Goal: Complete application form: Complete application form

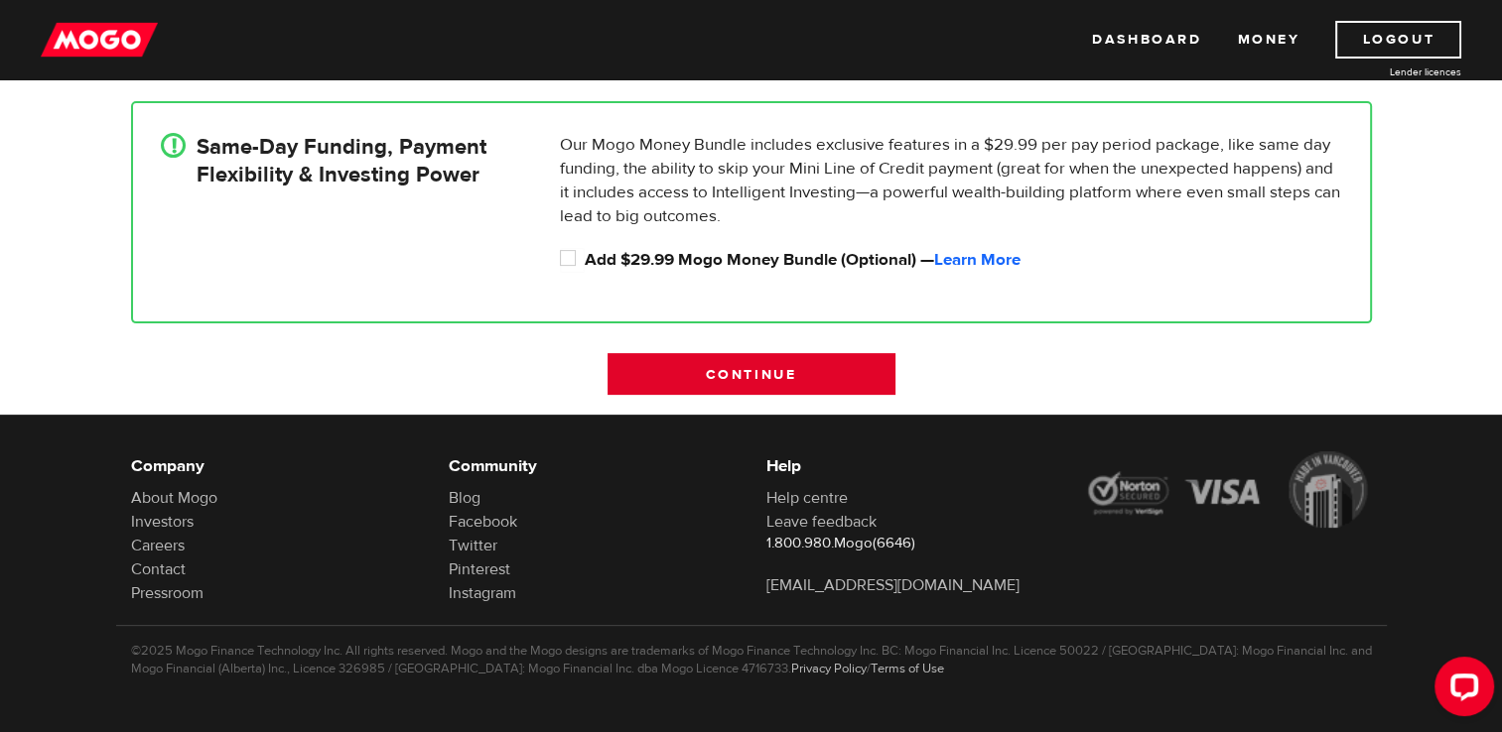
scroll to position [524, 0]
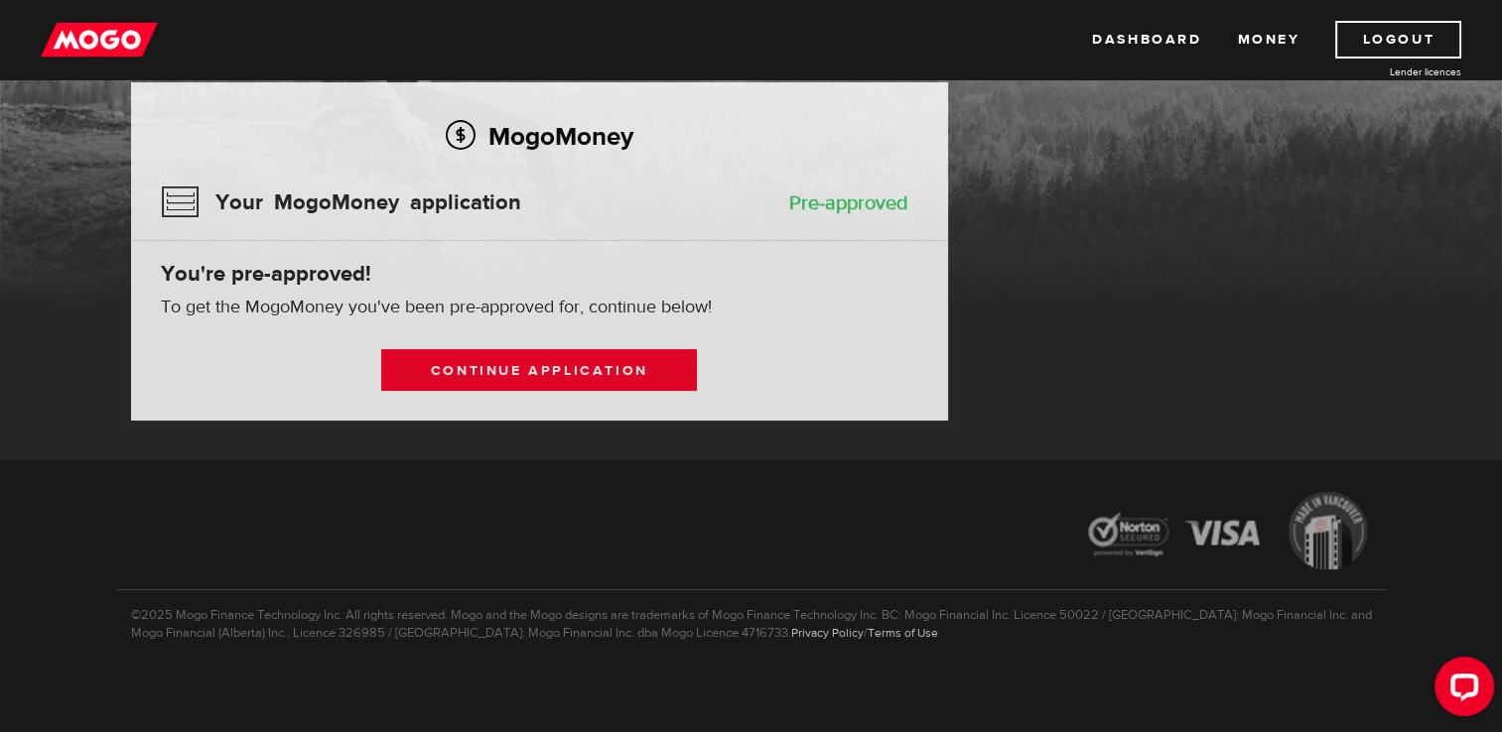
scroll to position [140, 0]
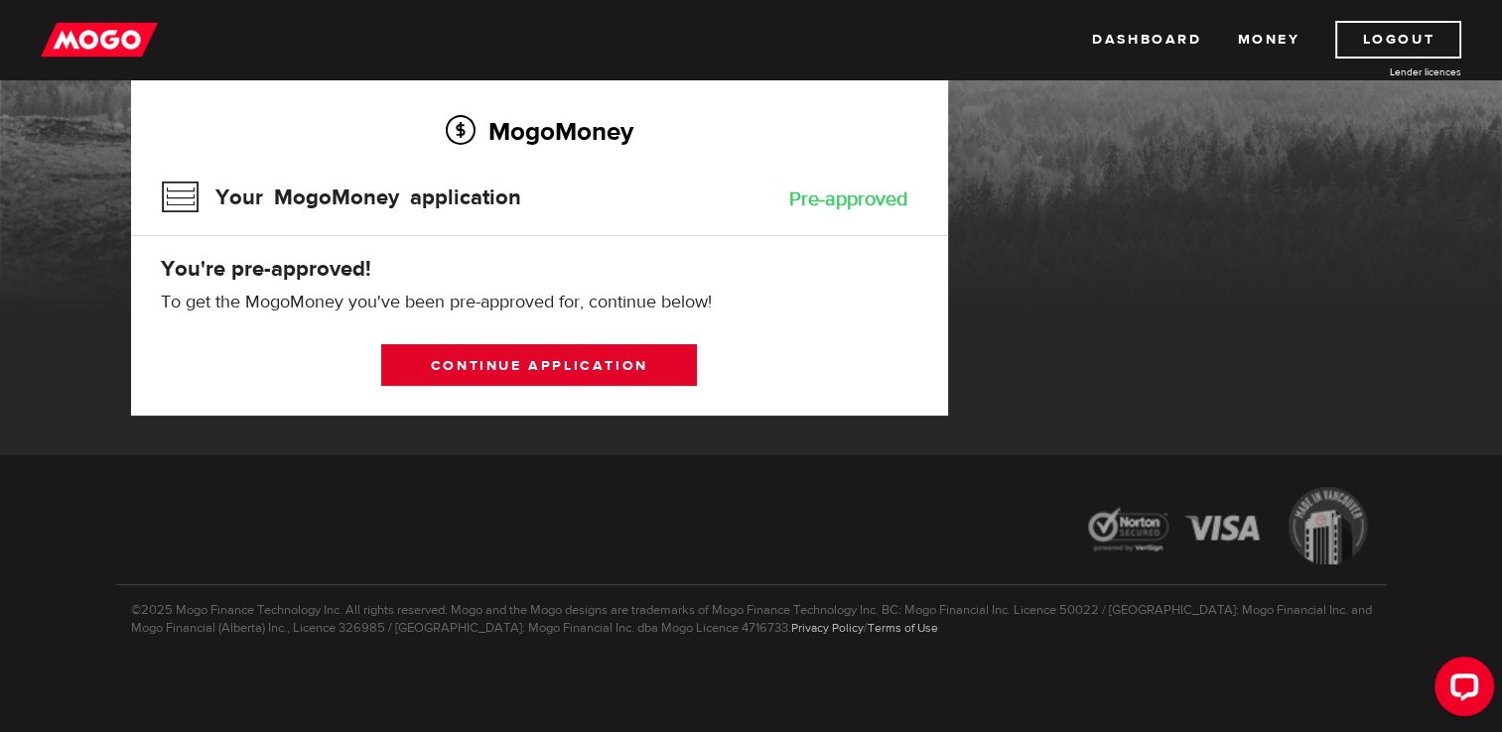
click at [471, 364] on link "Continue application" at bounding box center [539, 365] width 316 height 42
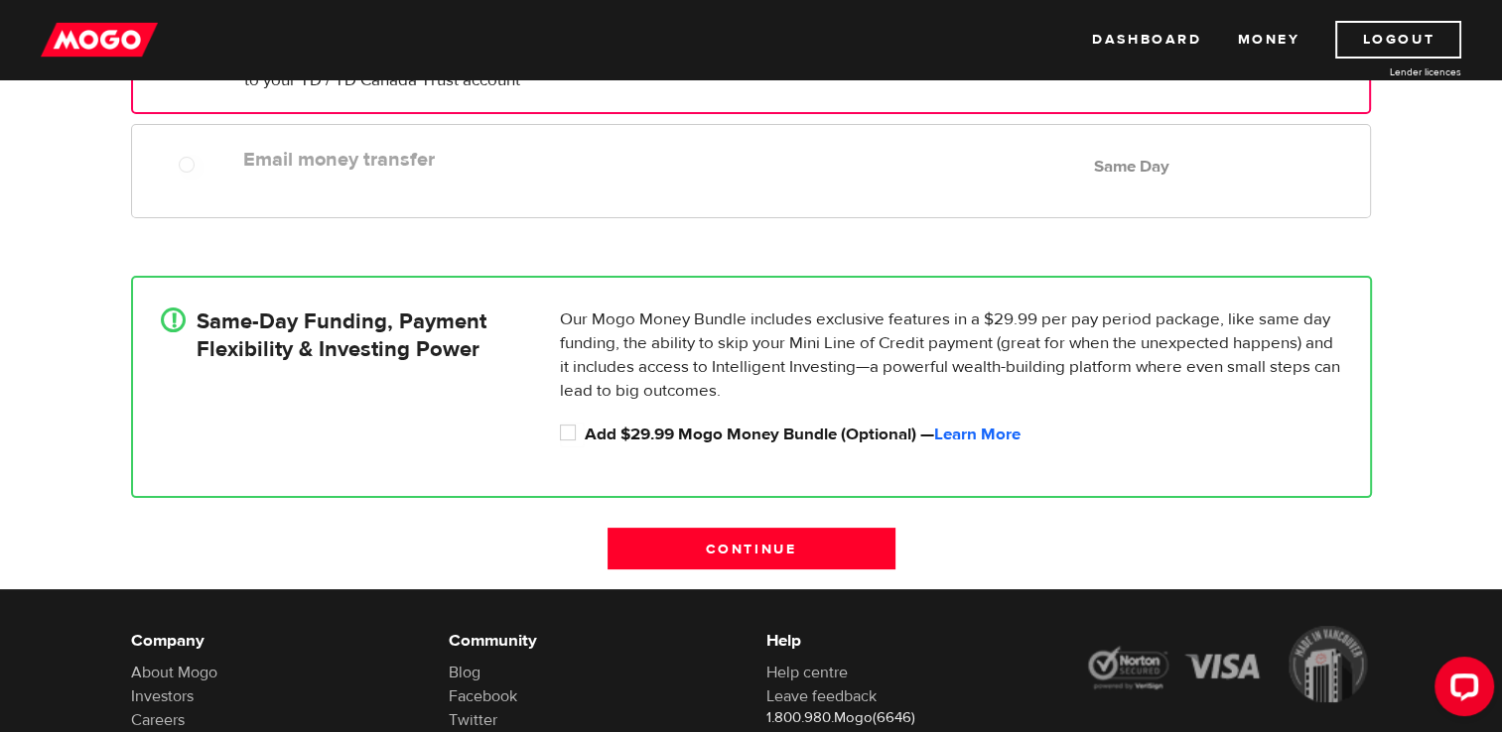
scroll to position [415, 0]
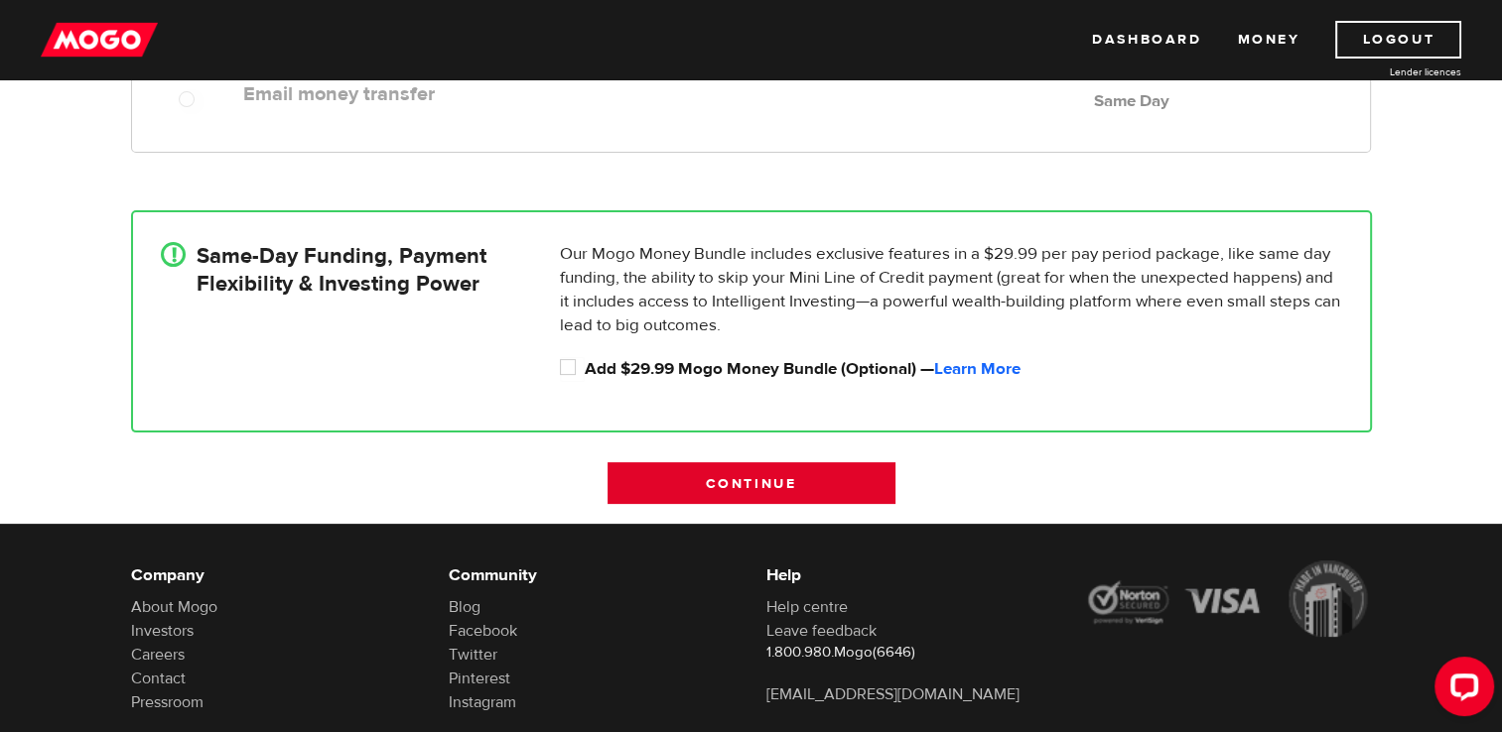
click at [826, 470] on input "Continue" at bounding box center [751, 483] width 288 height 42
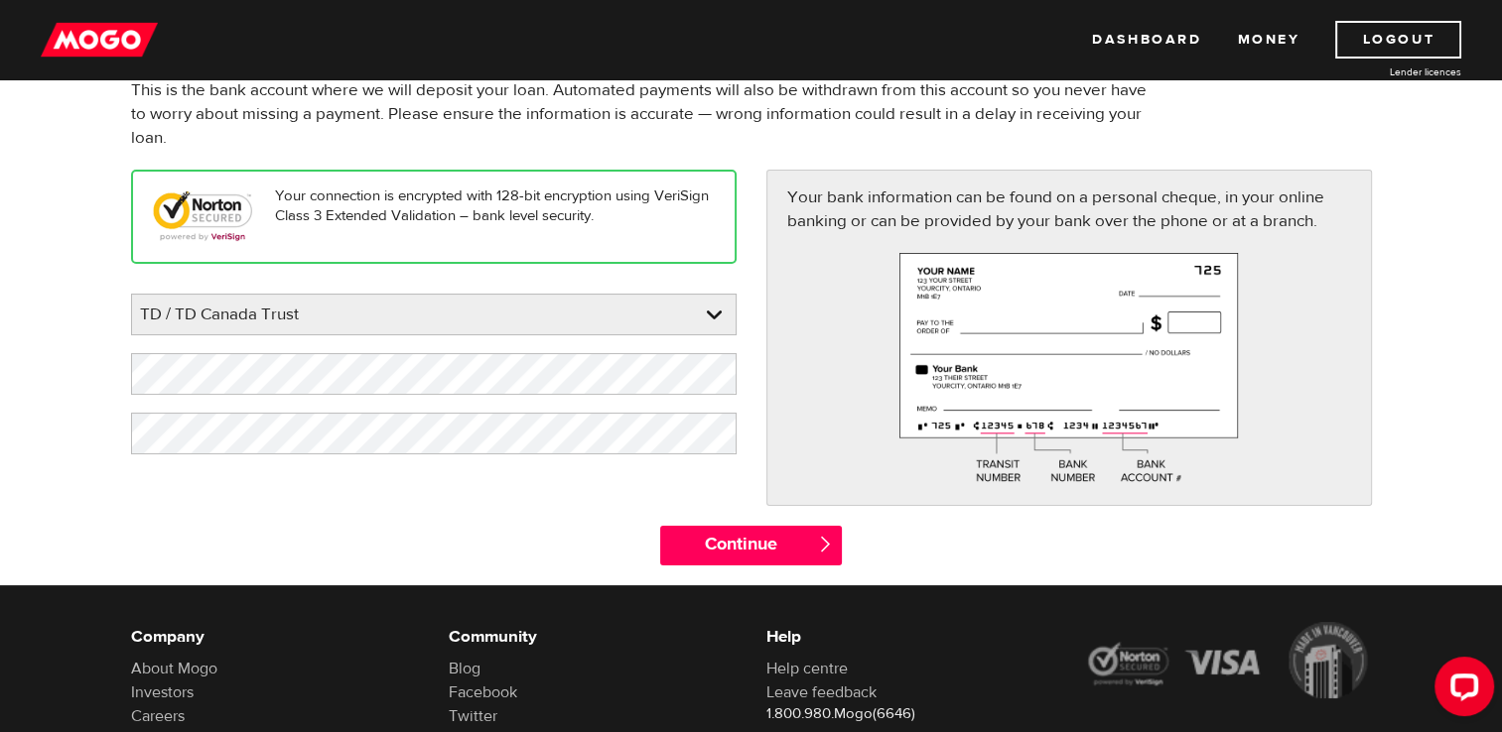
scroll to position [312, 0]
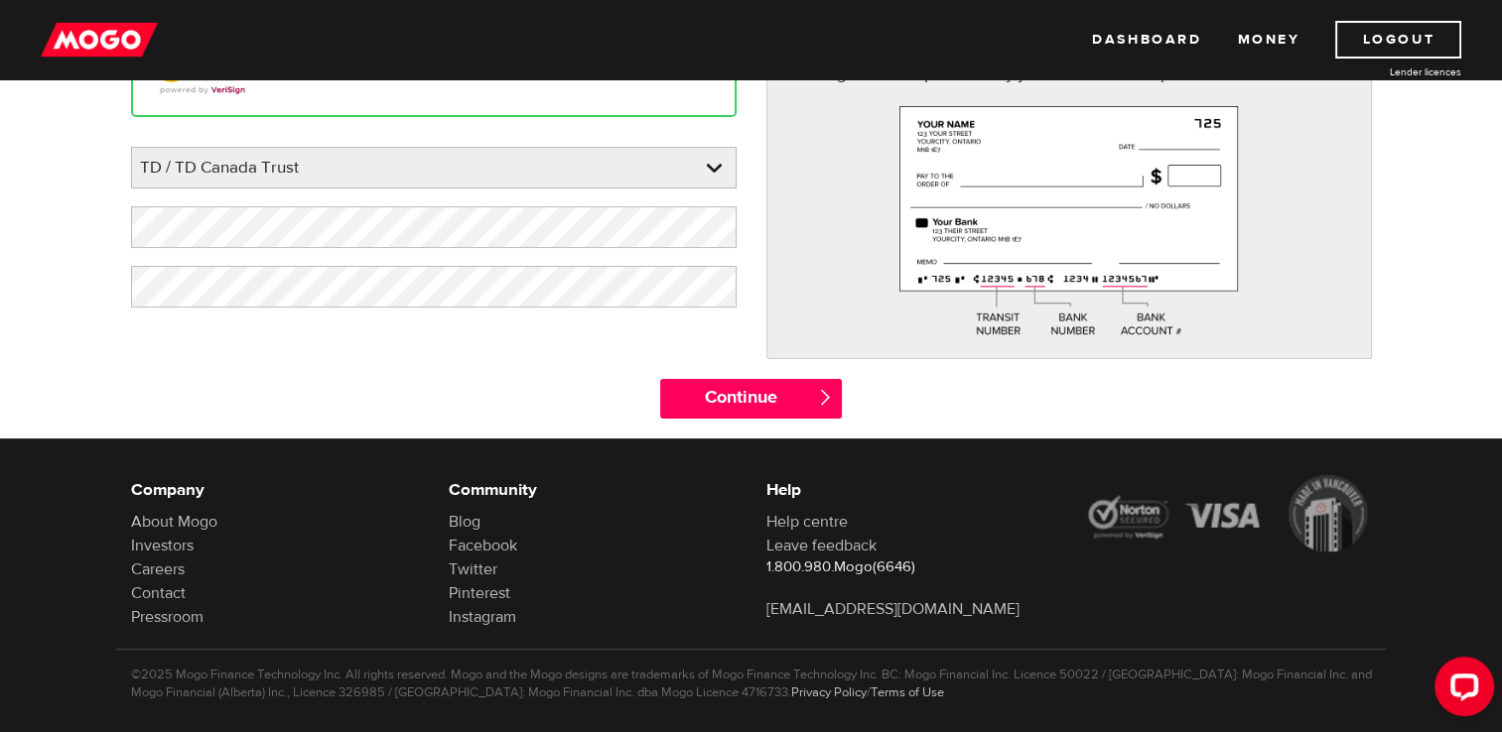
click at [809, 401] on input "Continue" at bounding box center [751, 399] width 182 height 40
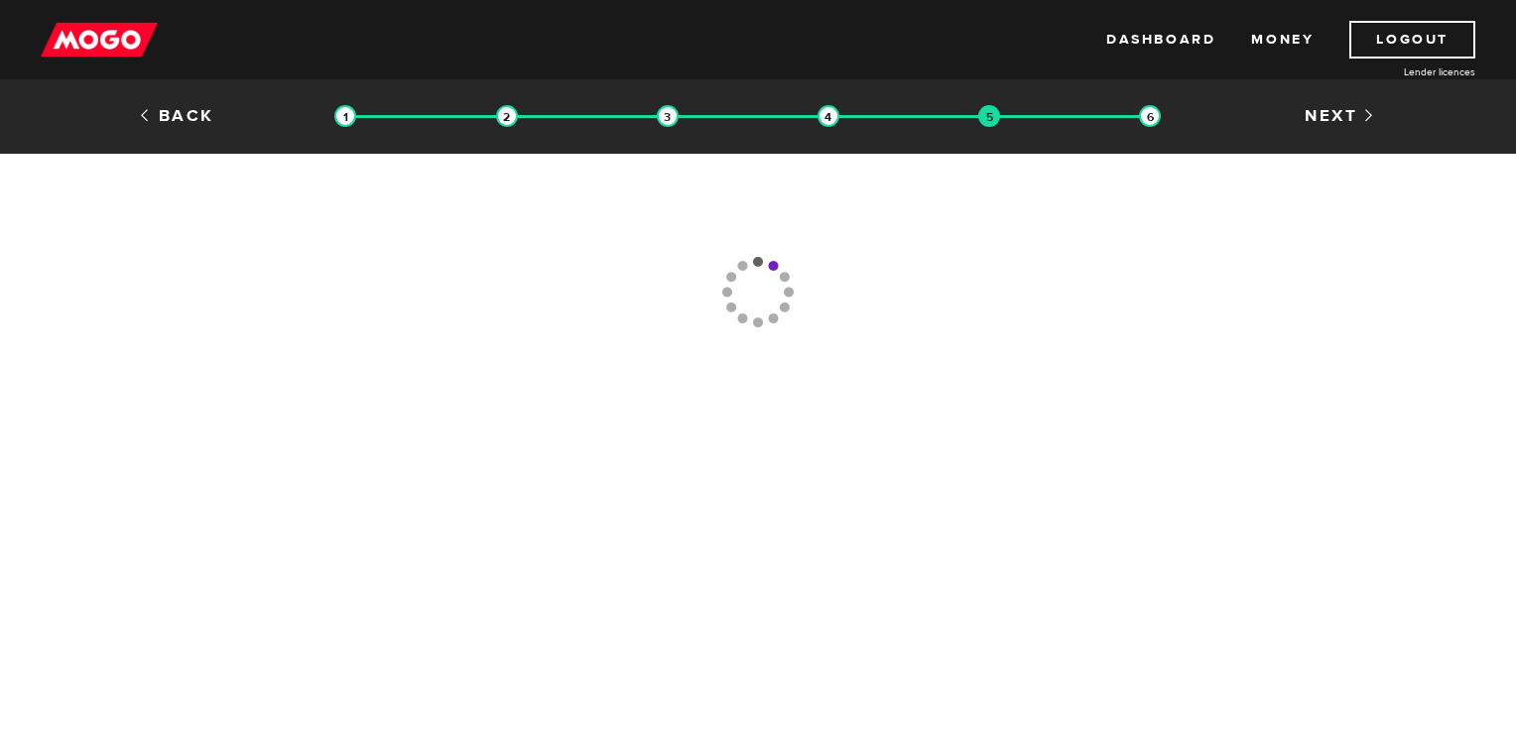
type input "[PHONE_NUMBER]"
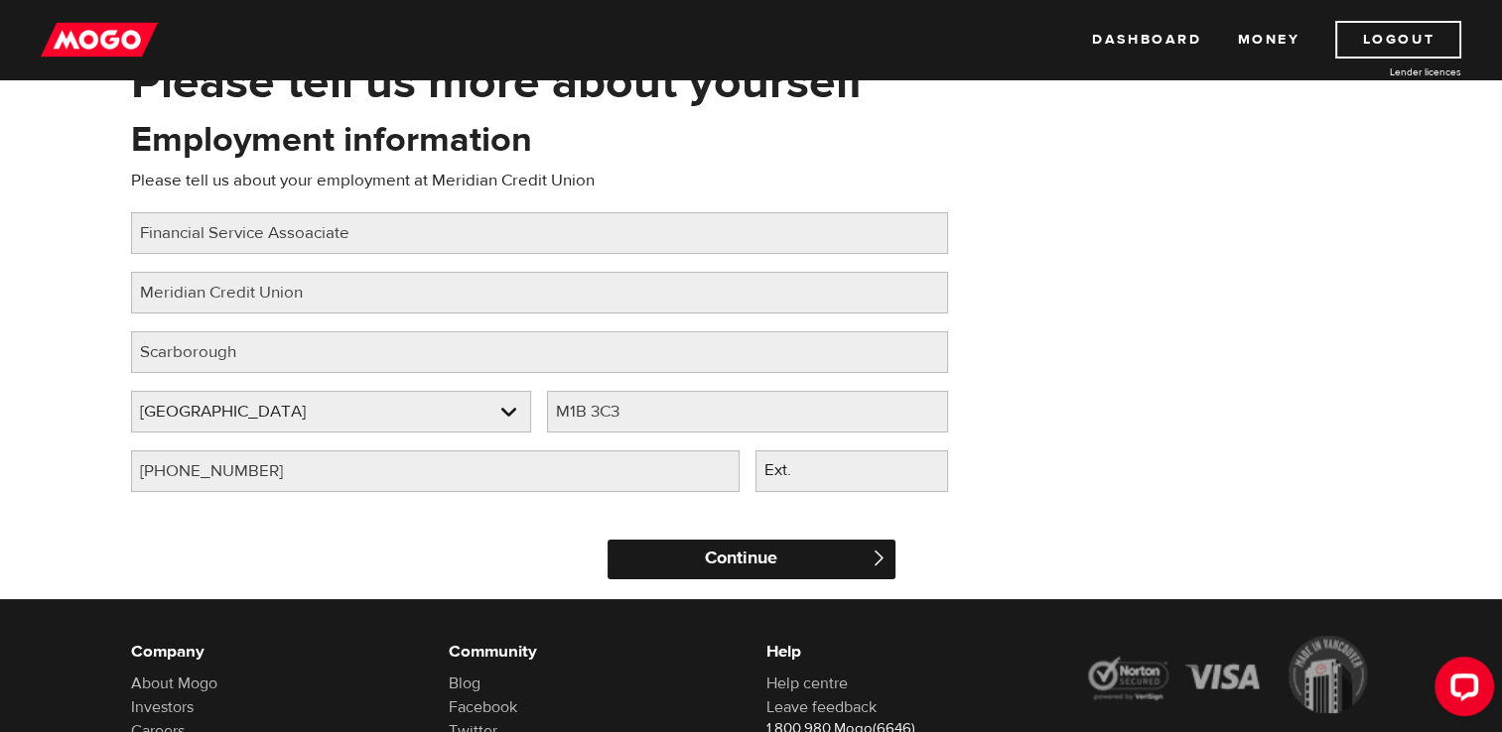
click at [826, 540] on input "Continue" at bounding box center [751, 560] width 288 height 40
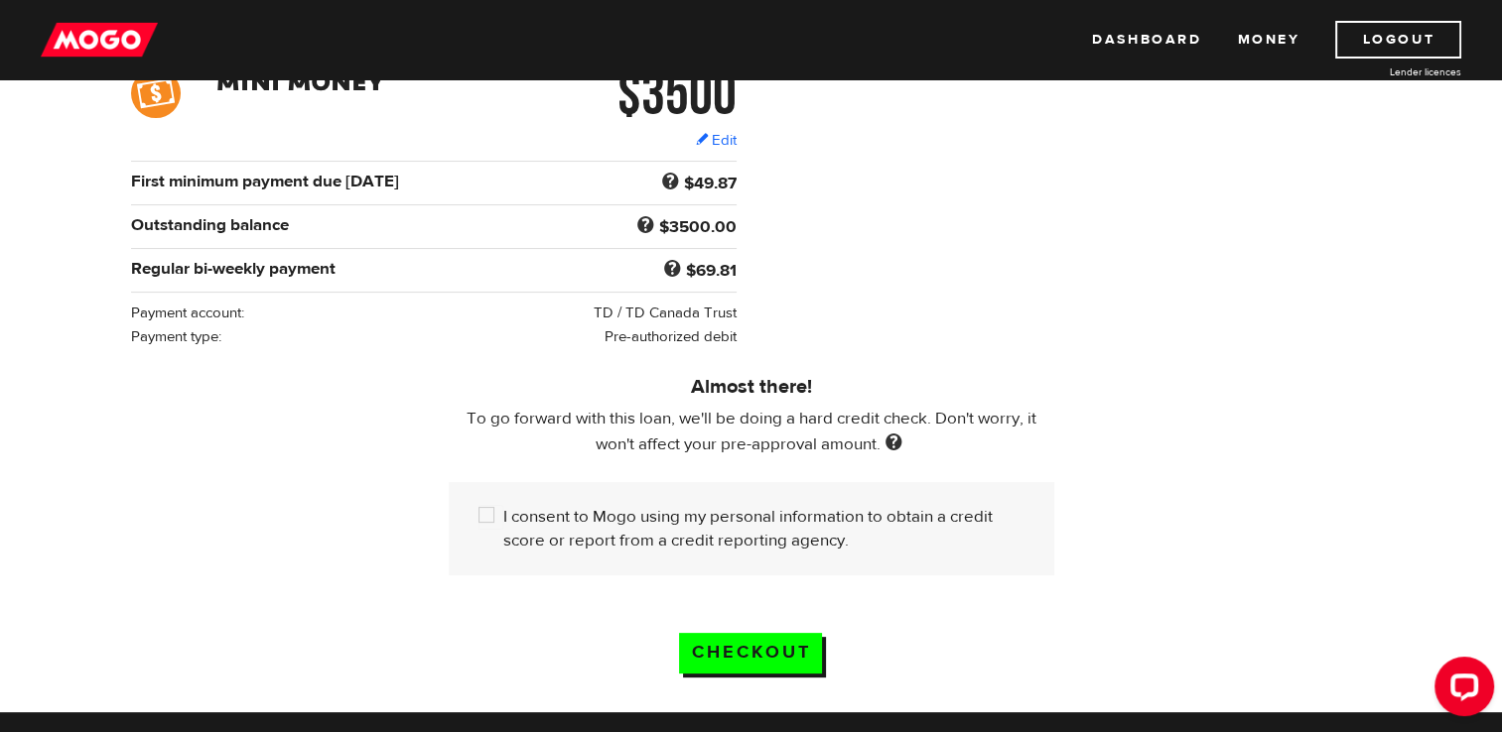
scroll to position [329, 0]
click at [484, 511] on input "I consent to Mogo using my personal information to obtain a credit score or rep…" at bounding box center [490, 517] width 25 height 25
checkbox input "true"
click at [797, 652] on input "Checkout" at bounding box center [750, 653] width 143 height 41
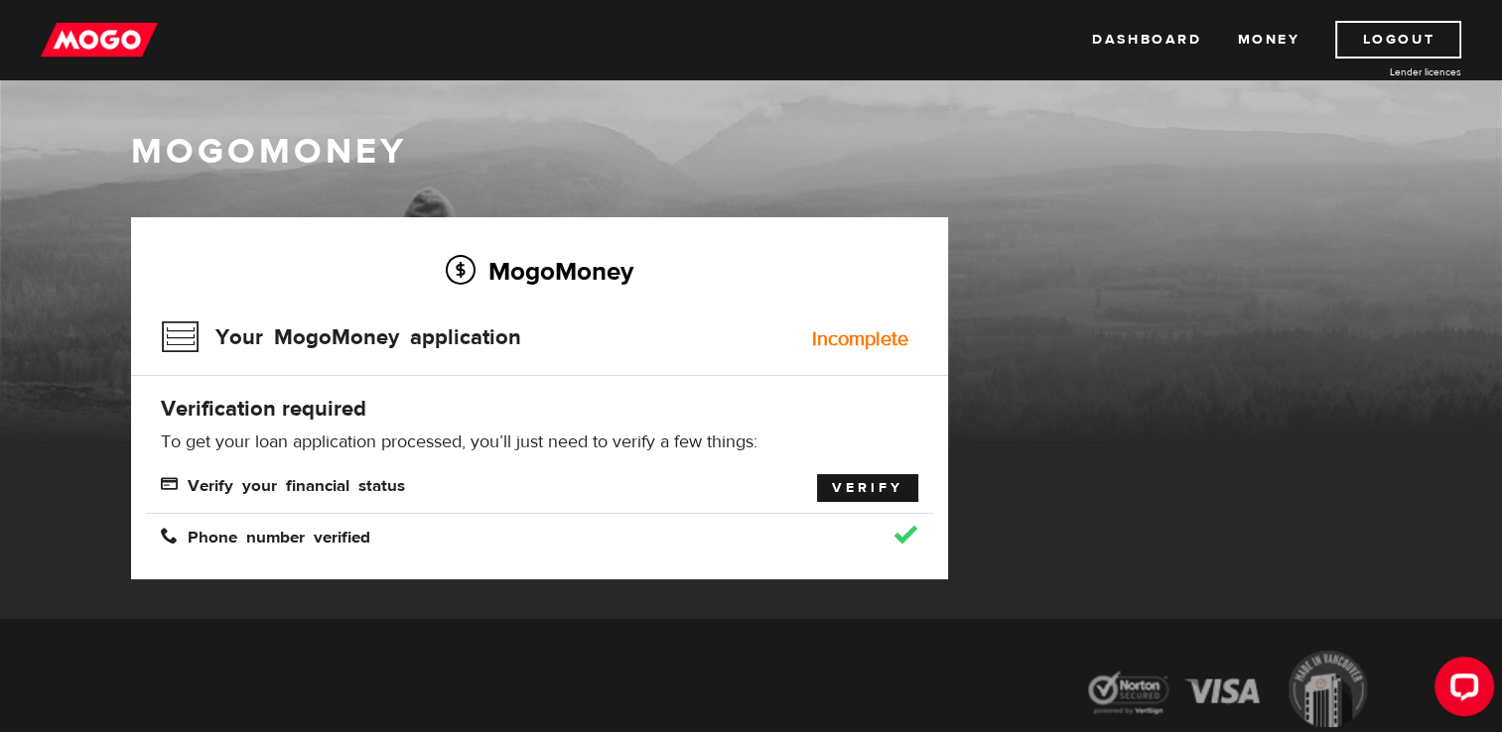
click at [868, 490] on link "Verify" at bounding box center [867, 488] width 101 height 28
